Goal: Task Accomplishment & Management: Manage account settings

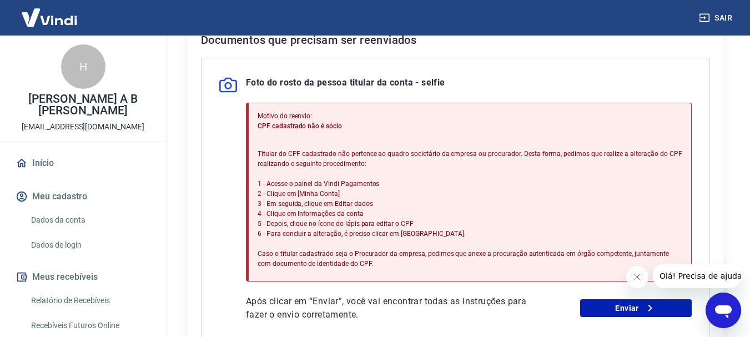
scroll to position [278, 0]
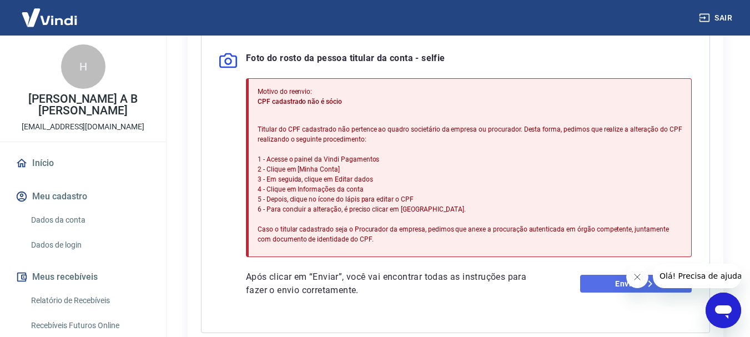
click at [602, 287] on link "Enviar" at bounding box center [636, 284] width 112 height 18
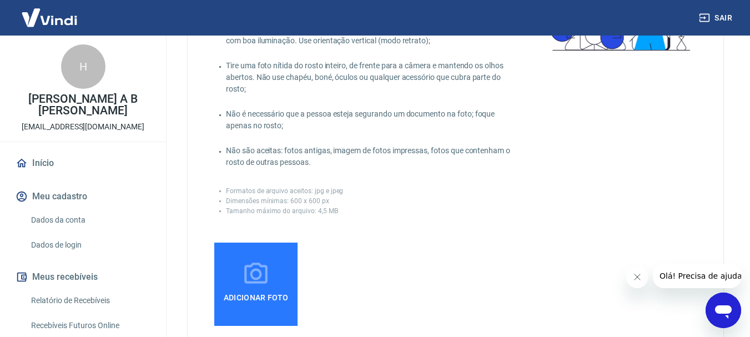
scroll to position [167, 0]
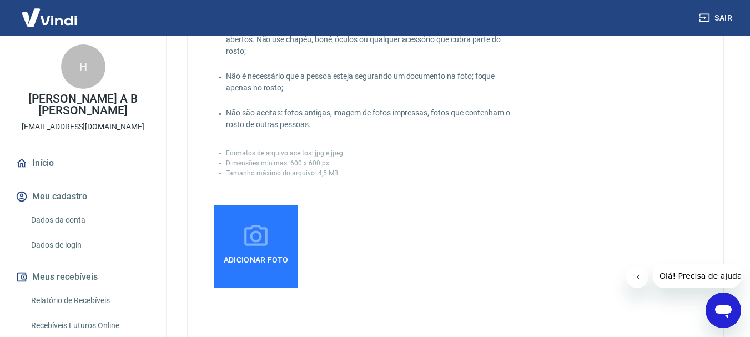
click at [276, 259] on span "Adicionar foto" at bounding box center [256, 260] width 74 height 20
click at [0, 0] on input "Adicionar foto" at bounding box center [0, 0] width 0 height 0
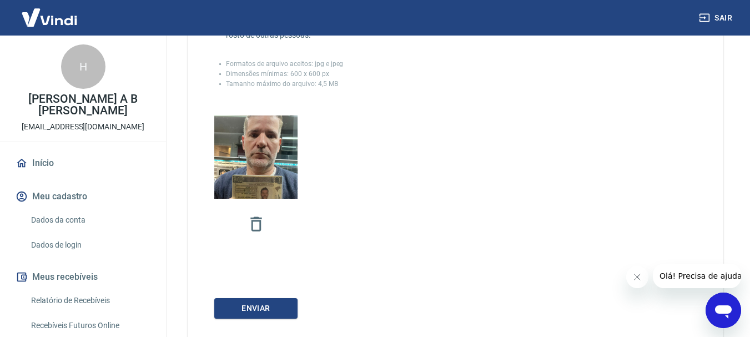
scroll to position [325, 0]
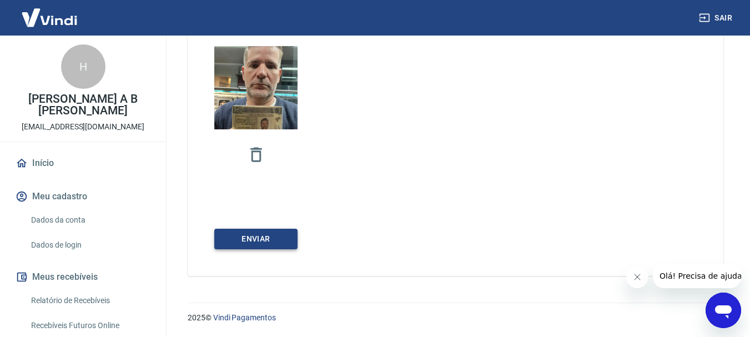
click at [282, 243] on button "Enviar" at bounding box center [255, 239] width 83 height 21
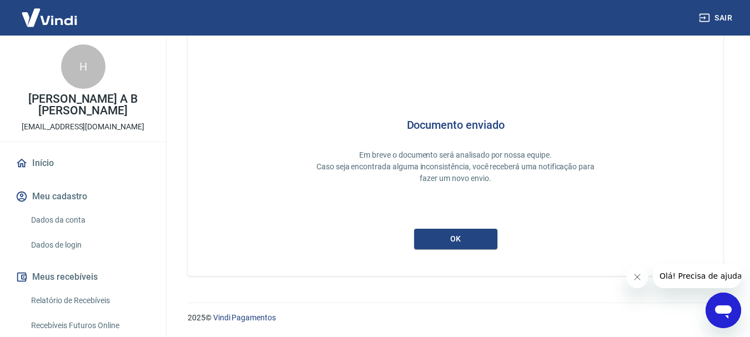
scroll to position [48, 0]
click at [460, 243] on button "ok" at bounding box center [455, 239] width 83 height 21
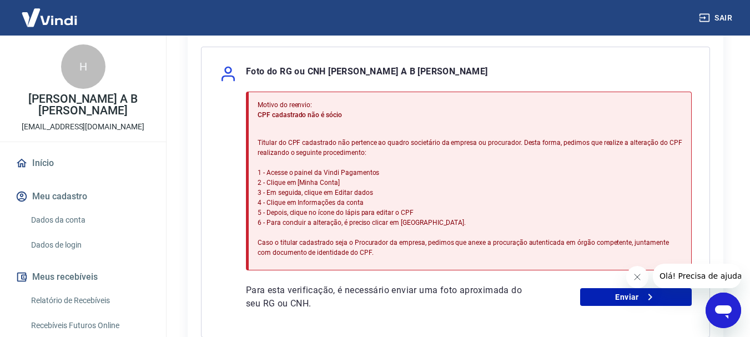
scroll to position [333, 0]
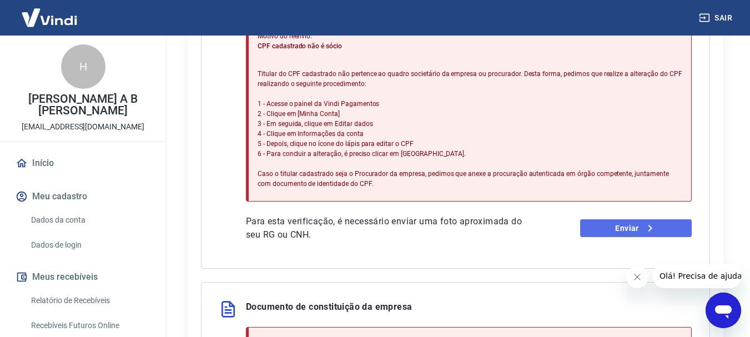
click at [623, 228] on link "Enviar" at bounding box center [636, 228] width 112 height 18
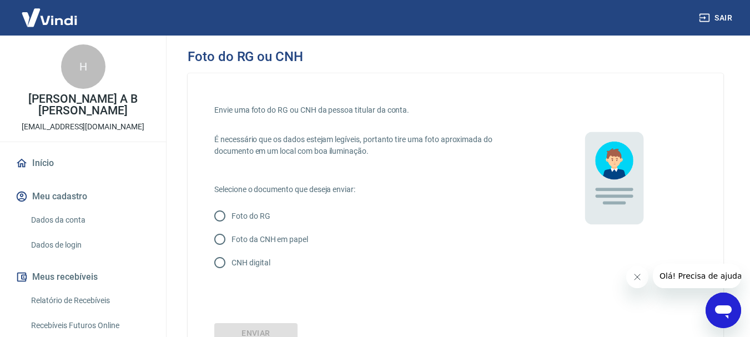
click at [222, 238] on input "Foto da CNH em papel" at bounding box center [219, 239] width 23 height 23
radio input "true"
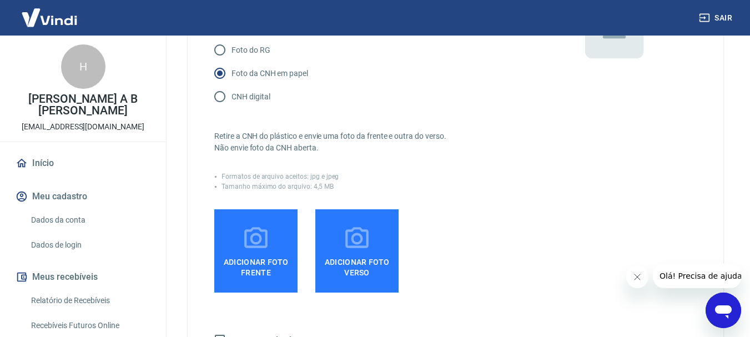
scroll to position [167, 0]
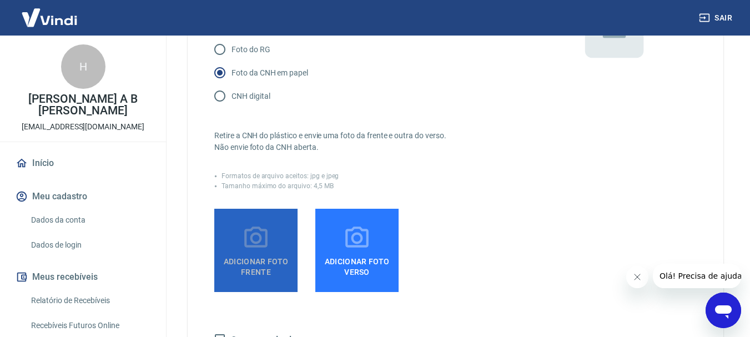
click at [279, 264] on span "Adicionar foto frente" at bounding box center [256, 264] width 74 height 25
click at [0, 0] on input "Adicionar foto frente" at bounding box center [0, 0] width 0 height 0
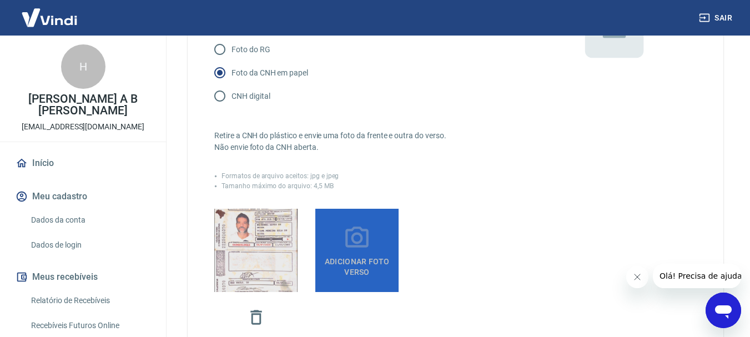
click at [383, 272] on span "Adicionar foto verso" at bounding box center [357, 264] width 74 height 25
click at [0, 0] on input "Adicionar foto verso" at bounding box center [0, 0] width 0 height 0
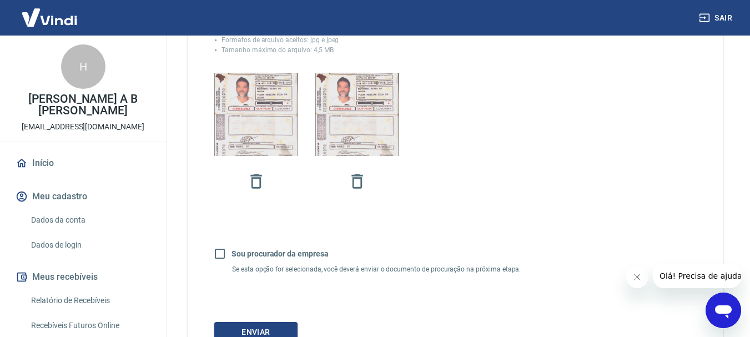
scroll to position [333, 0]
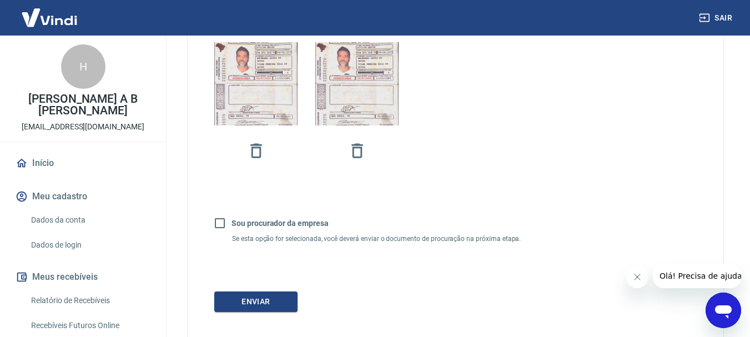
click at [216, 225] on input "Sou procurador da empresa" at bounding box center [219, 223] width 23 height 23
checkbox input "false"
click at [270, 305] on button "Enviar" at bounding box center [255, 302] width 83 height 21
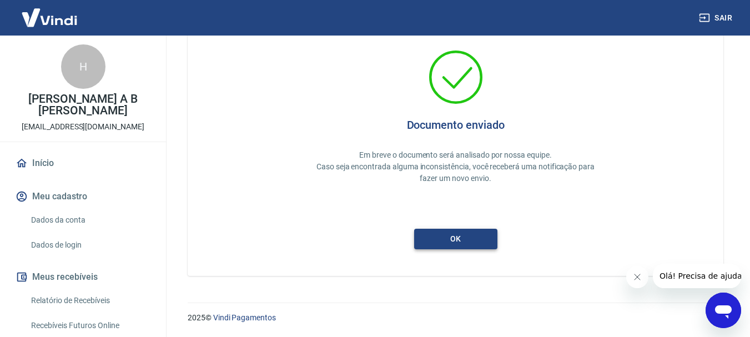
click at [443, 239] on button "ok" at bounding box center [455, 239] width 83 height 21
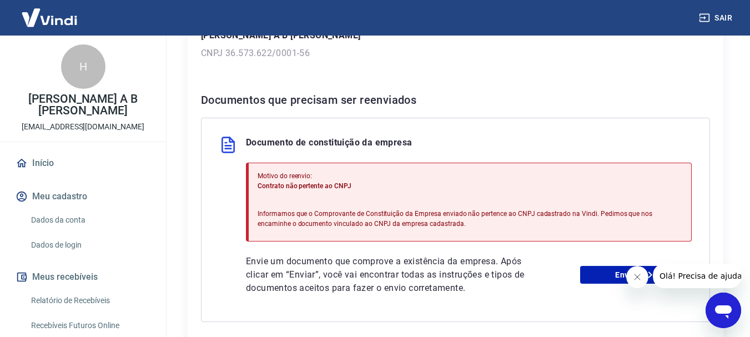
scroll to position [222, 0]
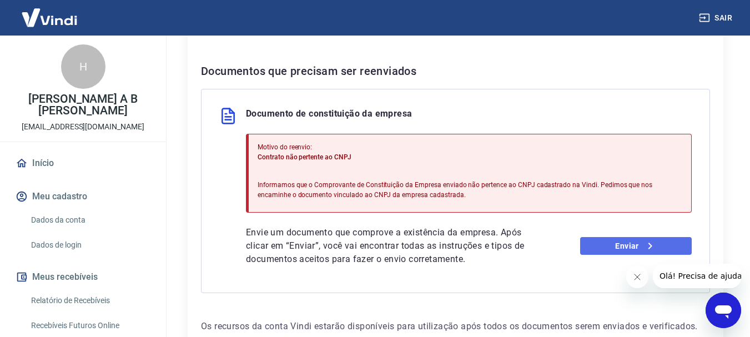
click at [623, 249] on link "Enviar" at bounding box center [636, 246] width 112 height 18
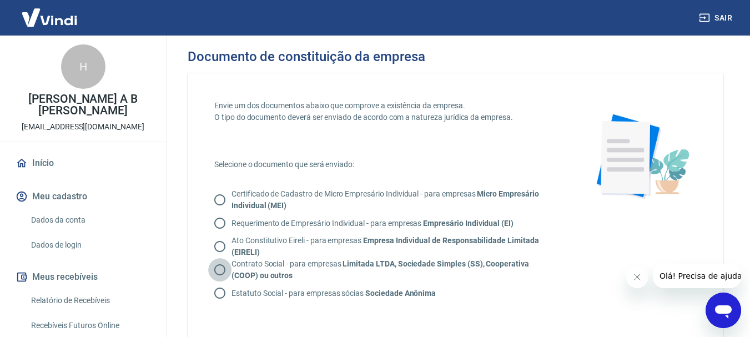
click at [219, 268] on input "Contrato Social - para empresas Limitada LTDA, Sociedade Simples (SS), Cooperat…" at bounding box center [219, 269] width 23 height 23
radio input "true"
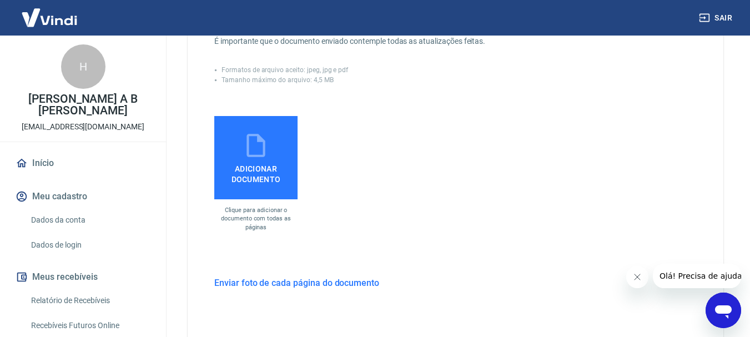
scroll to position [333, 0]
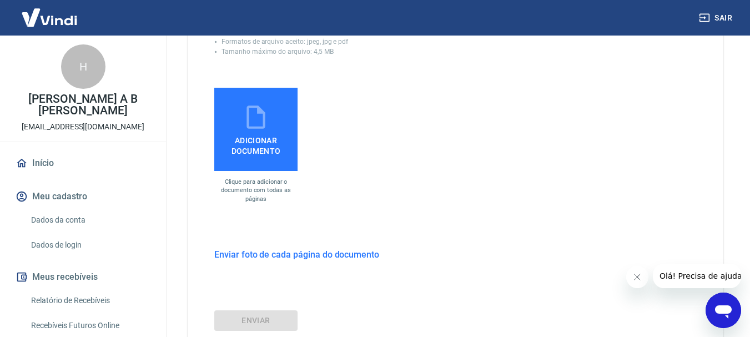
click at [264, 147] on span "Adicionar documento" at bounding box center [256, 143] width 74 height 25
click at [0, 0] on input "Adicionar documento" at bounding box center [0, 0] width 0 height 0
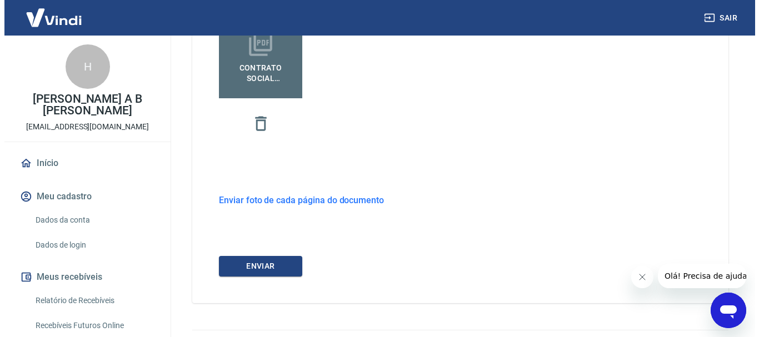
scroll to position [433, 0]
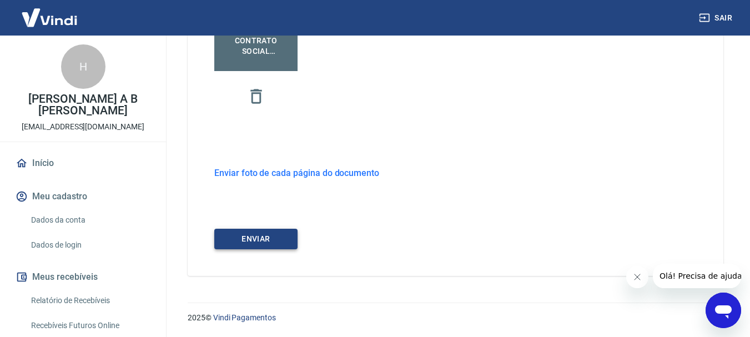
click at [252, 239] on button "ENVIAR" at bounding box center [255, 239] width 83 height 21
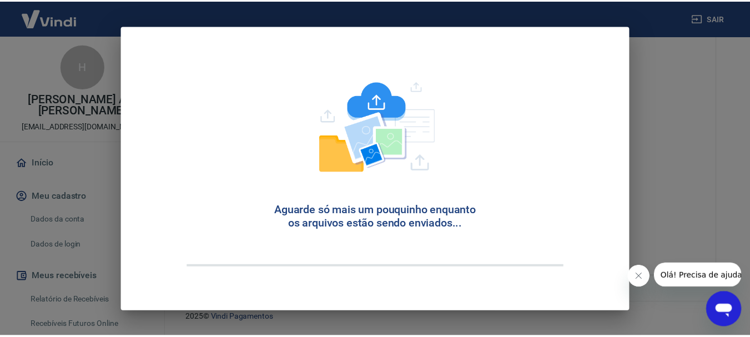
scroll to position [48, 0]
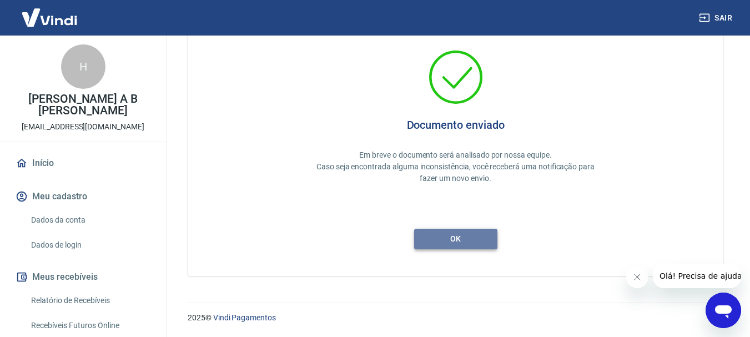
click at [458, 241] on button "ok" at bounding box center [455, 239] width 83 height 21
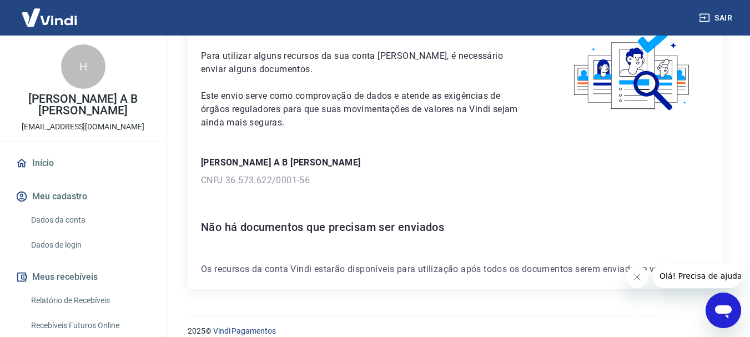
scroll to position [79, 0]
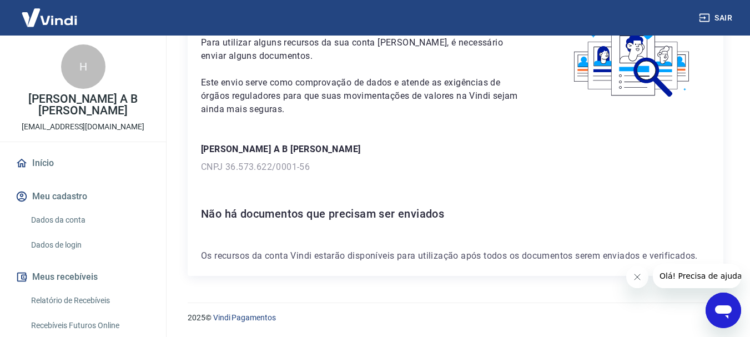
click at [43, 184] on button "Meu cadastro" at bounding box center [82, 196] width 139 height 24
click at [64, 209] on link "Dados da conta" at bounding box center [90, 220] width 126 height 23
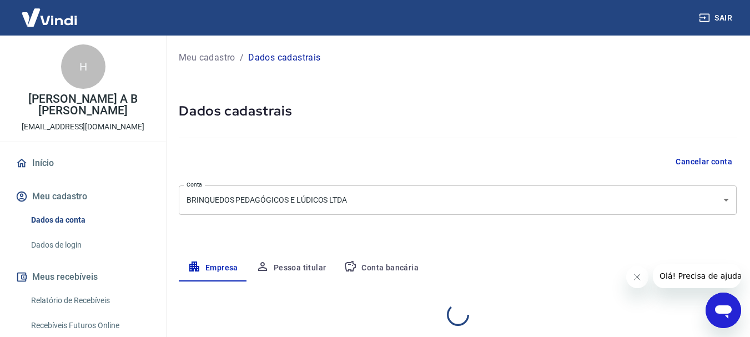
select select "SP"
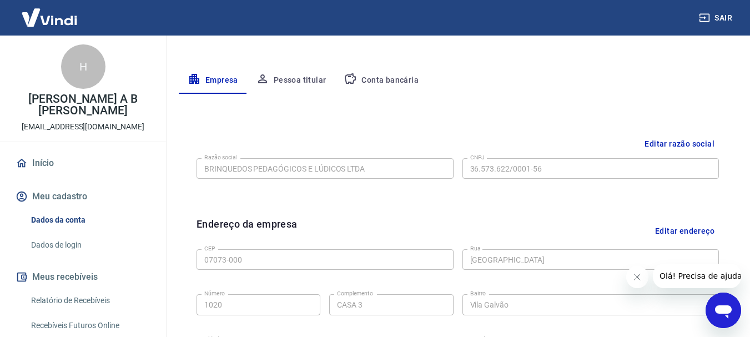
scroll to position [222, 0]
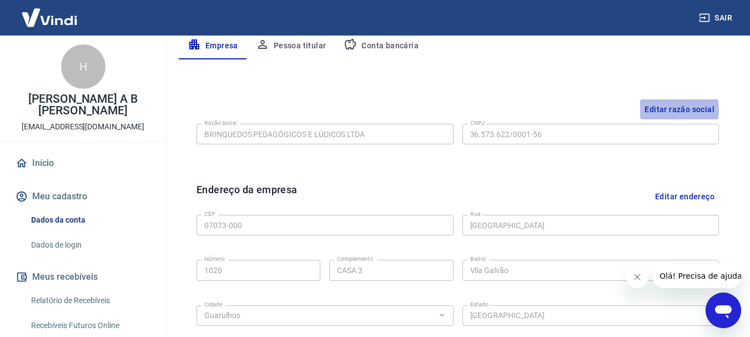
click at [665, 109] on button "Editar razão social" at bounding box center [679, 109] width 79 height 21
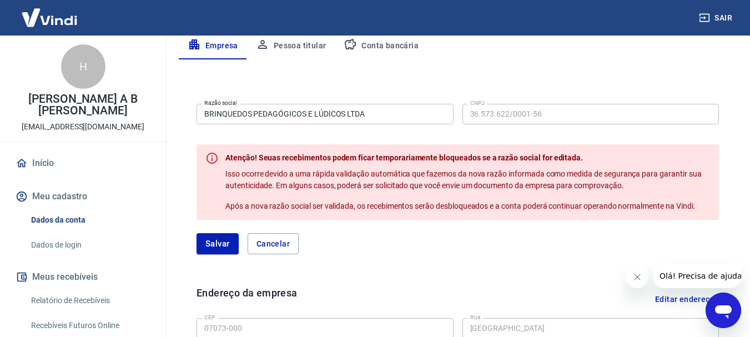
click at [485, 249] on div "[PERSON_NAME]" at bounding box center [458, 243] width 523 height 21
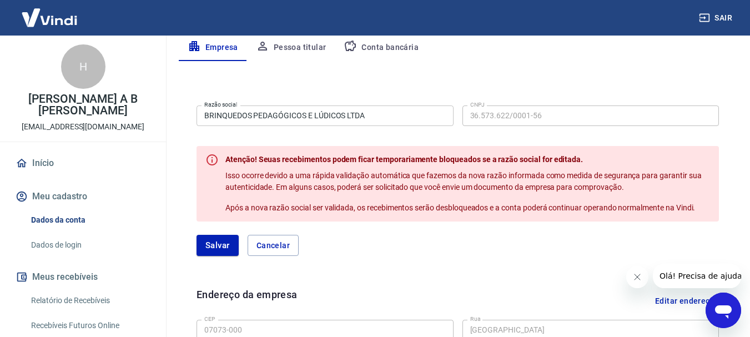
scroll to position [67, 0]
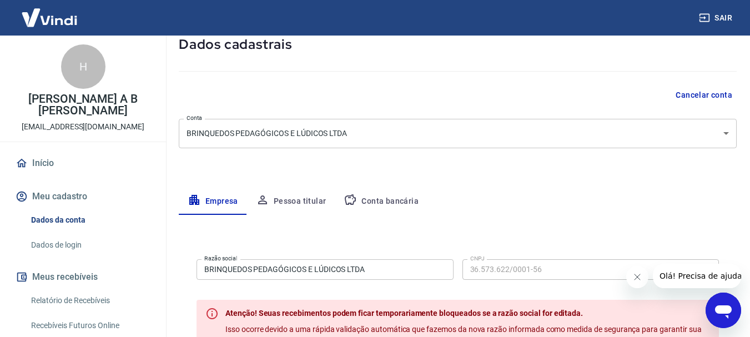
click at [310, 199] on button "Pessoa titular" at bounding box center [291, 201] width 88 height 27
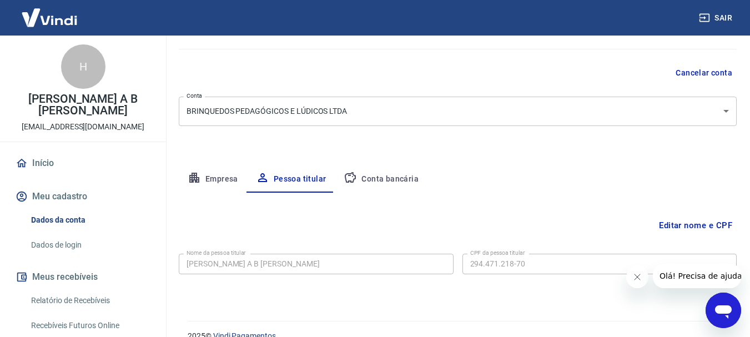
scroll to position [107, 0]
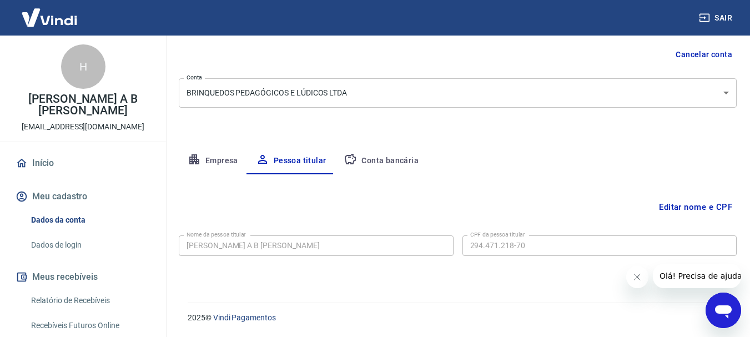
click at [385, 163] on button "Conta bancária" at bounding box center [381, 161] width 93 height 27
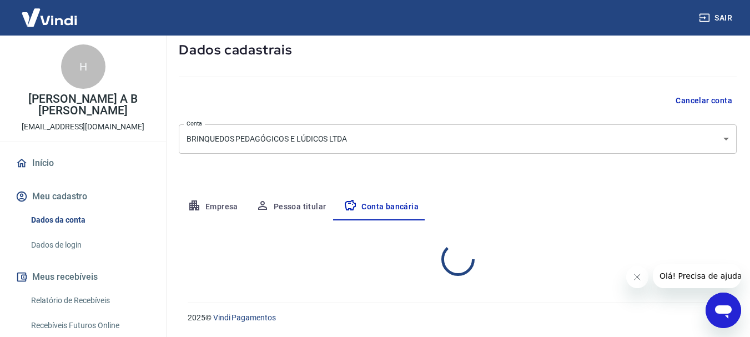
select select "1"
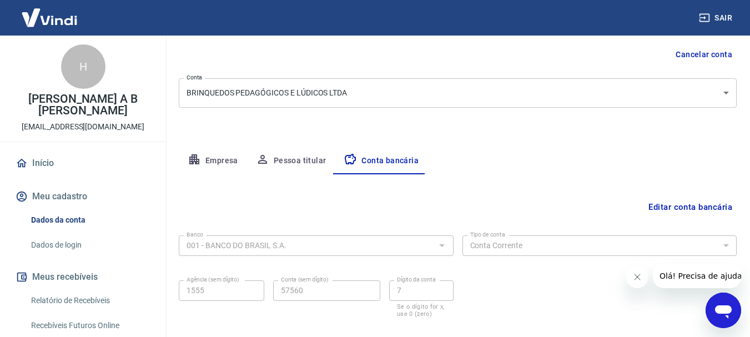
scroll to position [169, 0]
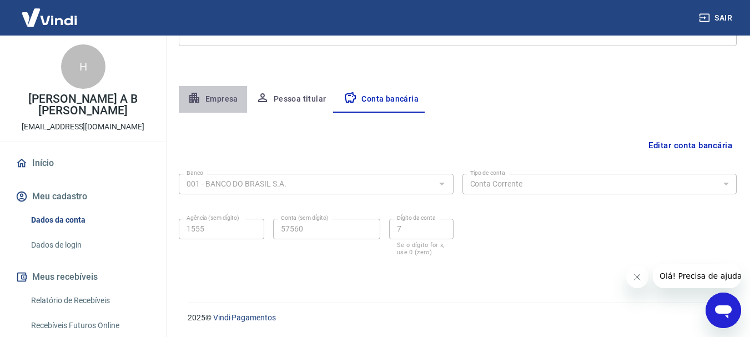
click at [219, 96] on button "Empresa" at bounding box center [213, 99] width 68 height 27
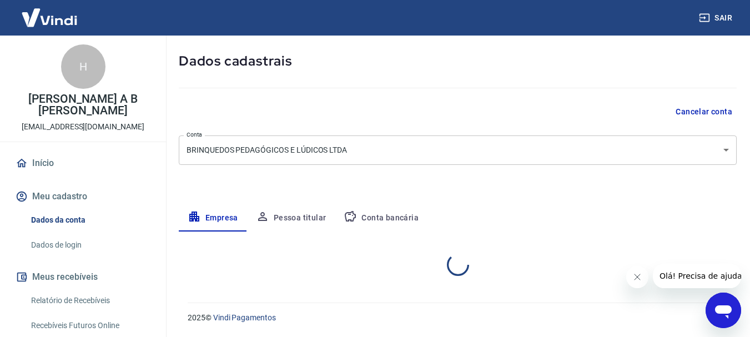
select select "SP"
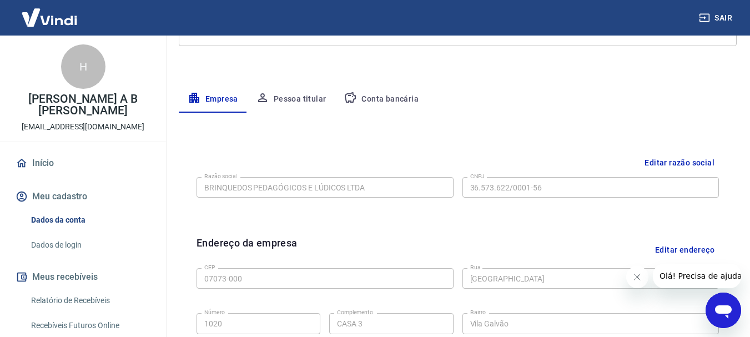
click at [77, 236] on link "Dados de login" at bounding box center [90, 245] width 126 height 23
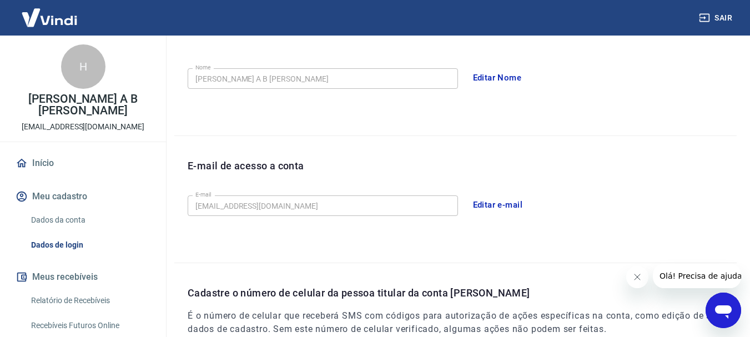
scroll to position [224, 0]
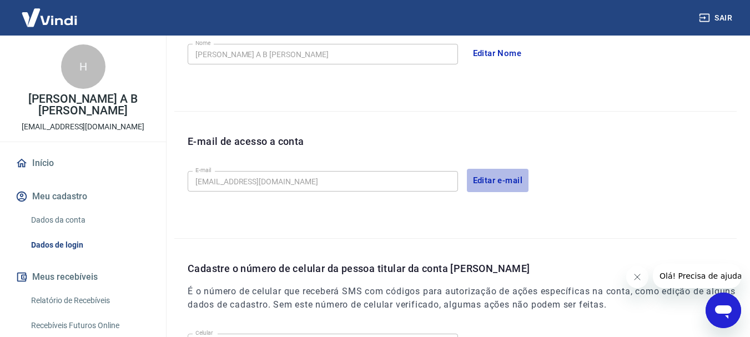
click at [487, 179] on button "Editar e-mail" at bounding box center [498, 180] width 62 height 23
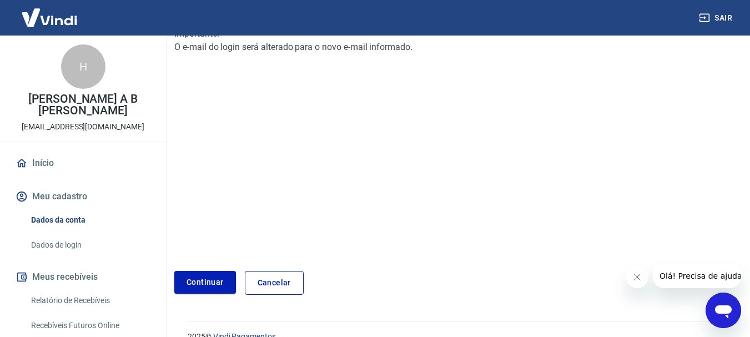
scroll to position [185, 0]
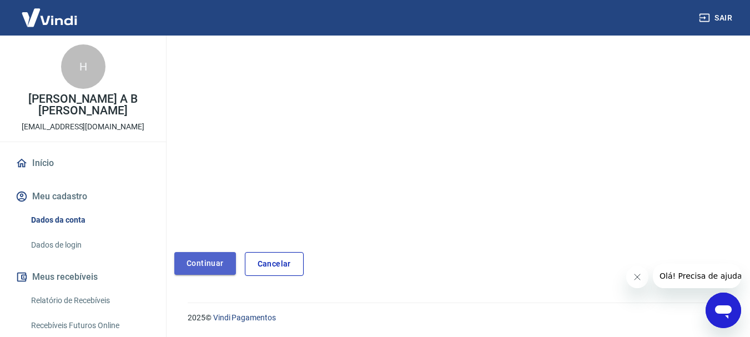
click at [201, 268] on link "Continuar" at bounding box center [205, 263] width 62 height 23
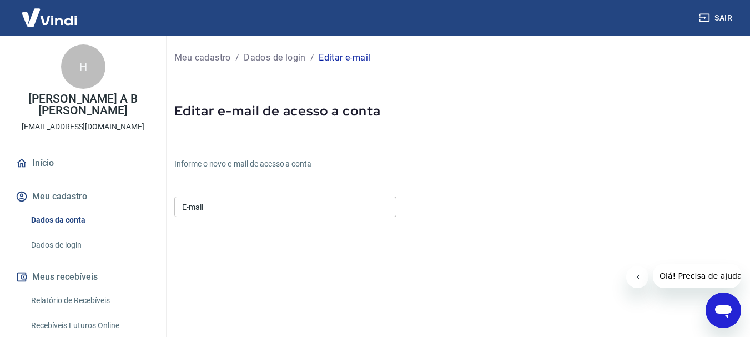
click at [297, 212] on input "E-mail" at bounding box center [285, 207] width 222 height 21
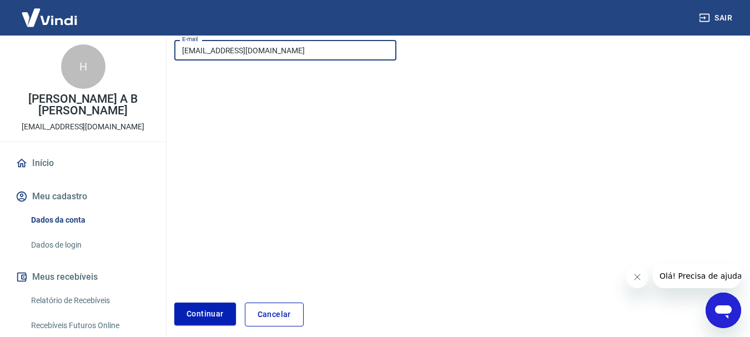
scroll to position [207, 0]
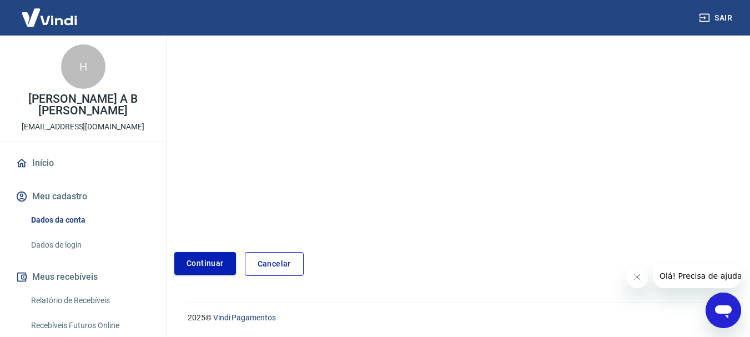
type input "[EMAIL_ADDRESS][DOMAIN_NAME]"
click at [196, 255] on button "Continuar" at bounding box center [205, 263] width 62 height 23
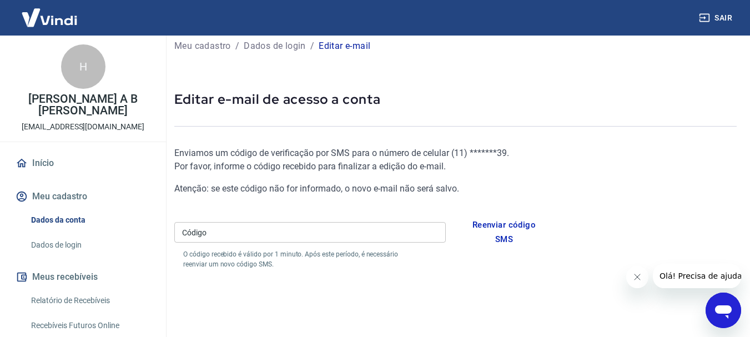
scroll to position [8, 0]
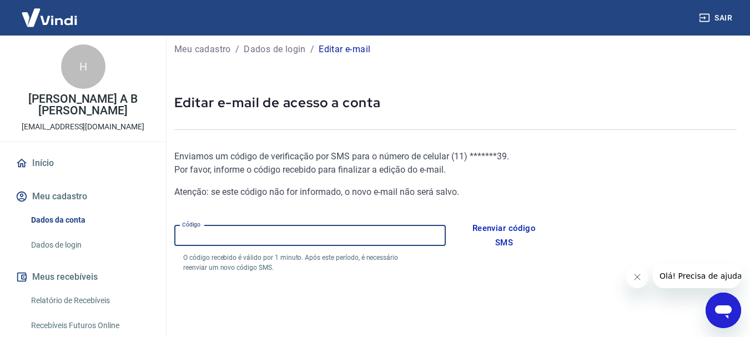
click at [349, 239] on input "Código" at bounding box center [310, 235] width 272 height 21
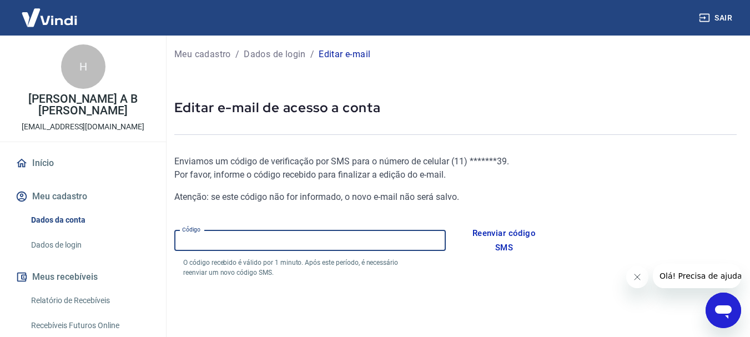
scroll to position [0, 0]
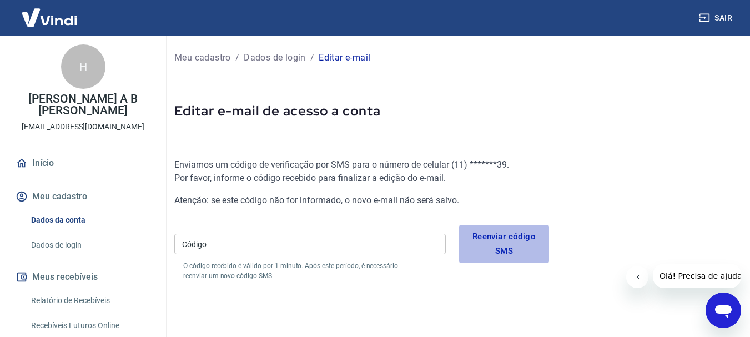
click at [501, 240] on button "Reenviar código SMS" at bounding box center [504, 244] width 91 height 38
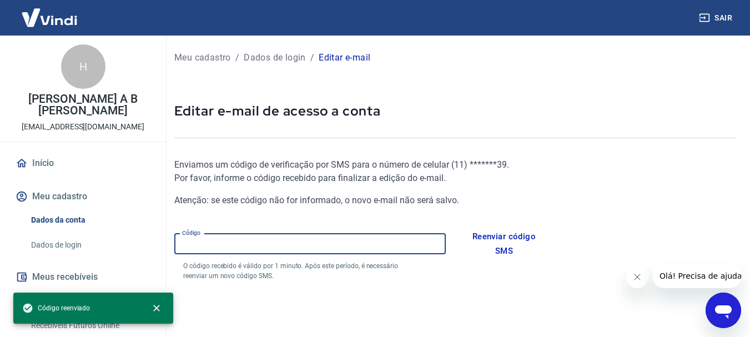
click at [277, 240] on input "Código" at bounding box center [310, 244] width 272 height 21
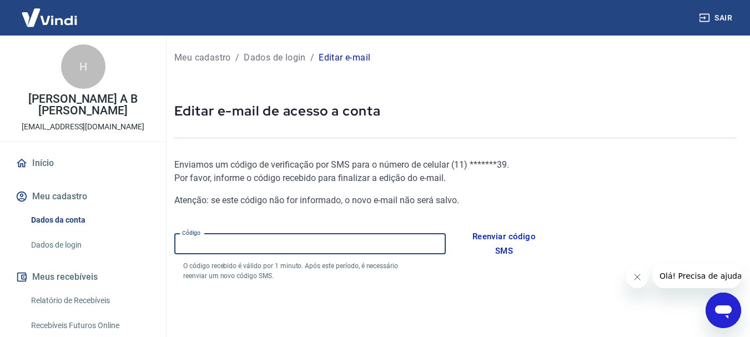
click at [284, 251] on input "Código" at bounding box center [310, 244] width 272 height 21
click at [505, 235] on button "Reenviar código SMS" at bounding box center [504, 244] width 91 height 38
click at [285, 246] on input "Código" at bounding box center [310, 244] width 272 height 21
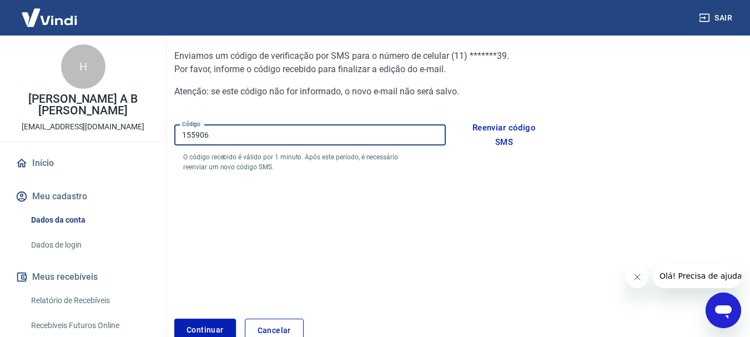
scroll to position [111, 0]
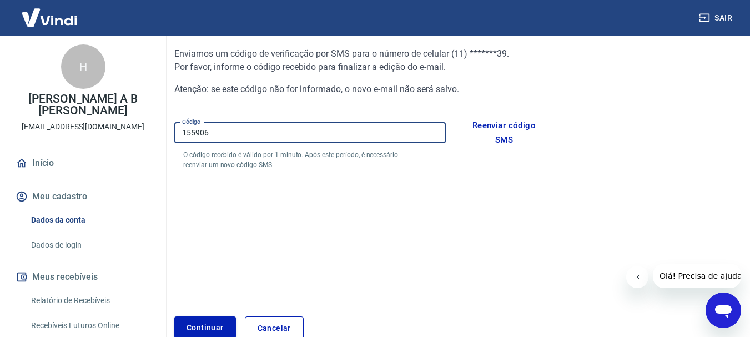
type input "155906"
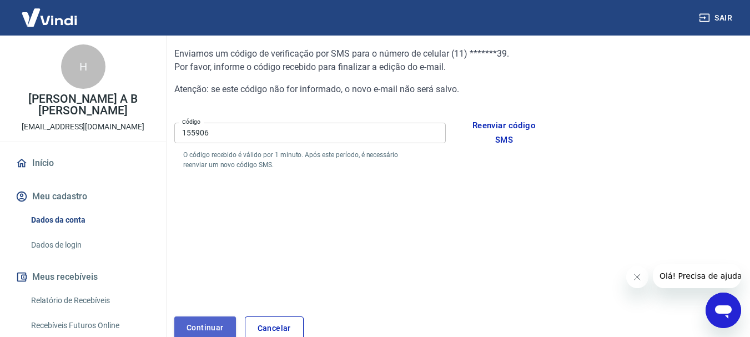
click at [194, 330] on button "Continuar" at bounding box center [205, 328] width 62 height 23
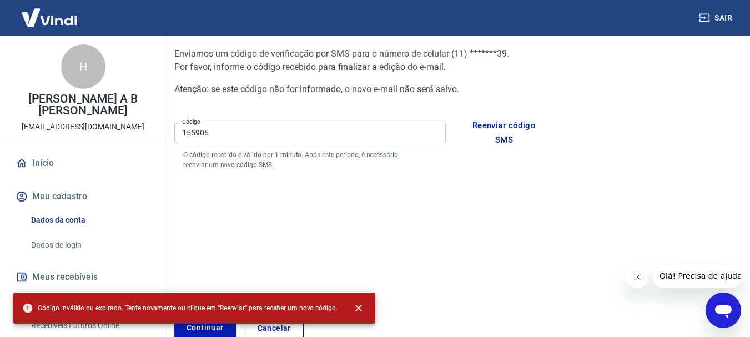
click at [254, 248] on div "Enviamos um código de verificação por SMS para o número de celular ( 11 ) *****…" at bounding box center [361, 172] width 375 height 287
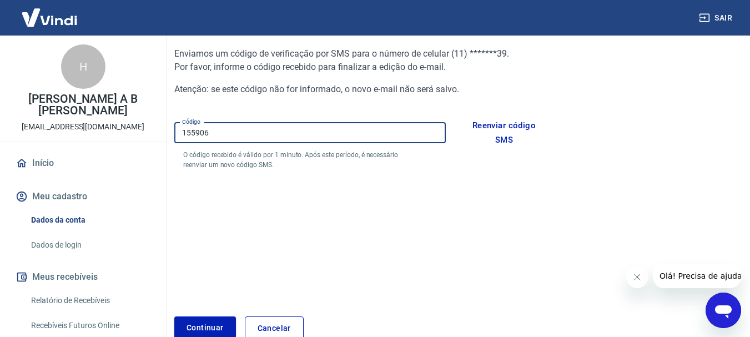
click at [223, 133] on input "155906" at bounding box center [310, 133] width 272 height 21
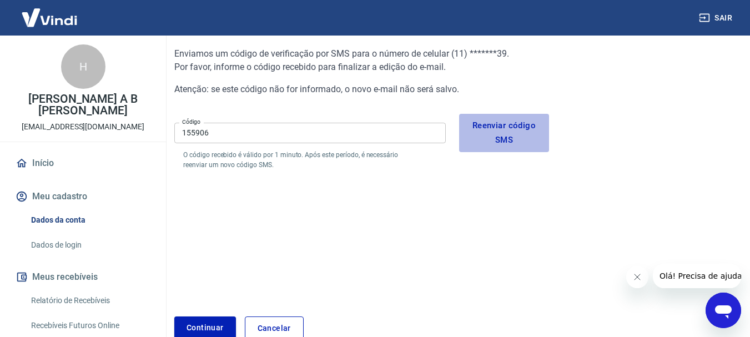
click at [481, 125] on button "Reenviar código SMS" at bounding box center [504, 133] width 91 height 38
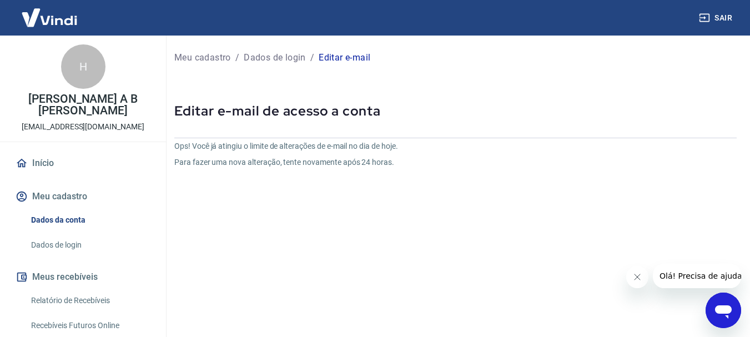
drag, startPoint x: 384, startPoint y: 128, endPoint x: 416, endPoint y: 140, distance: 33.7
click at [385, 127] on div "Meu cadastro / Dados de login / Editar e-mail Editar e-mail de acesso a conta O…" at bounding box center [455, 230] width 589 height 388
drag, startPoint x: 406, startPoint y: 189, endPoint x: 758, endPoint y: 336, distance: 381.4
click at [443, 200] on div "Ops! Você já atingiu o limite de alterações de e-mail no dia de hoje. Para faze…" at bounding box center [361, 254] width 375 height 227
click at [327, 107] on p "Editar e-mail de acesso a conta" at bounding box center [455, 111] width 563 height 18
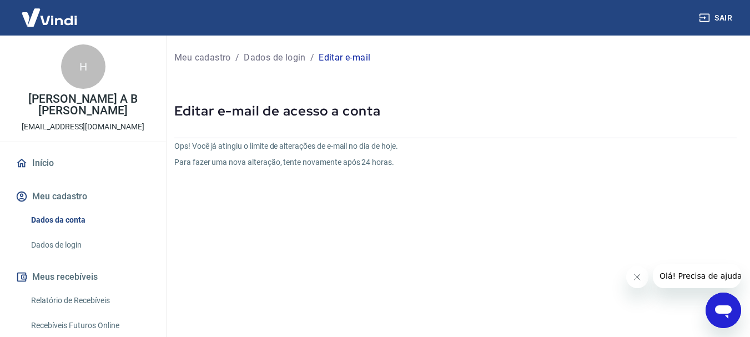
click at [355, 53] on p "Editar e-mail" at bounding box center [345, 57] width 52 height 13
click at [312, 171] on div "Ops! Você já atingiu o limite de alterações de e-mail no dia de hoje. Para faze…" at bounding box center [361, 254] width 375 height 227
